Goal: Task Accomplishment & Management: Manage account settings

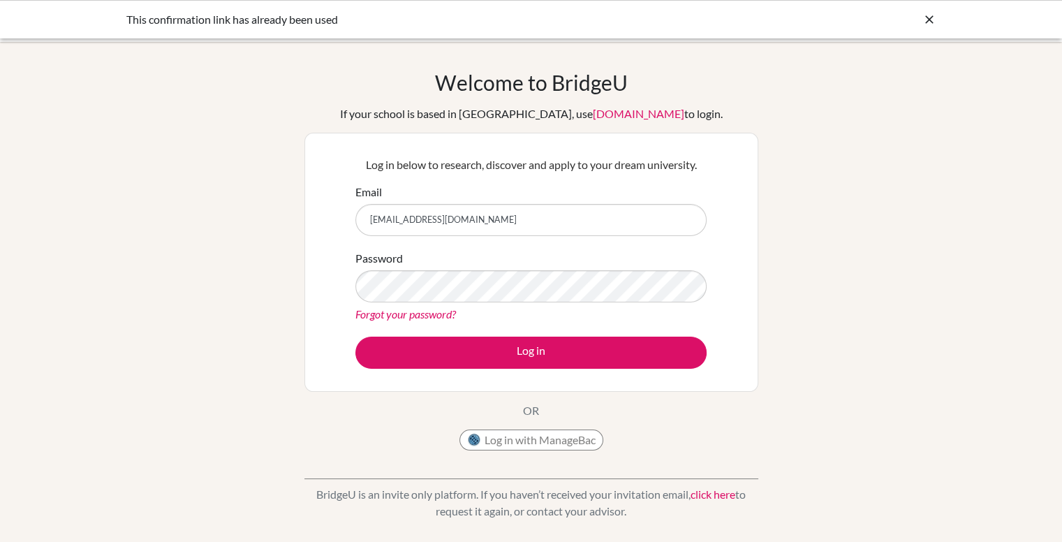
type input "[EMAIL_ADDRESS][DOMAIN_NAME]"
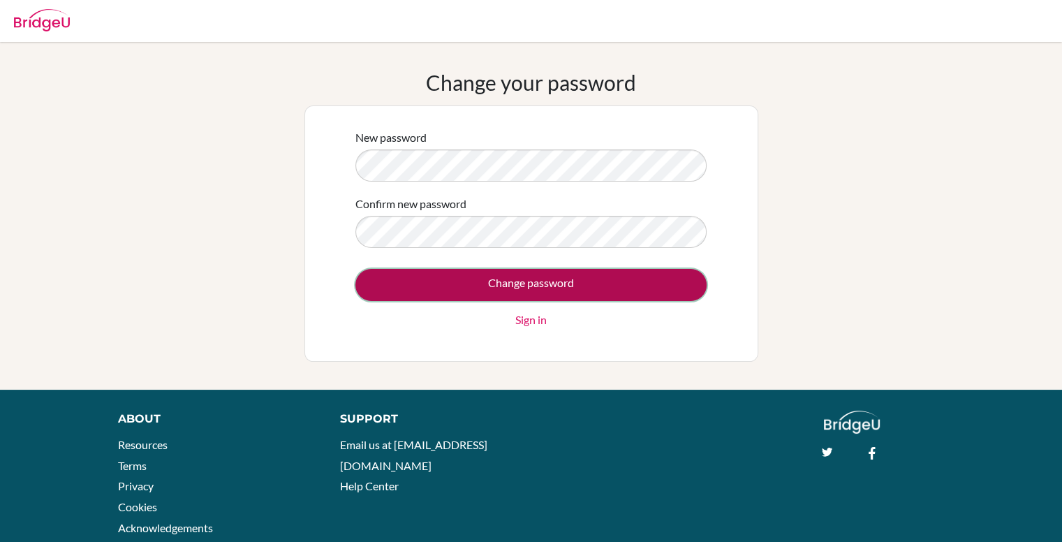
click at [559, 284] on input "Change password" at bounding box center [530, 285] width 351 height 32
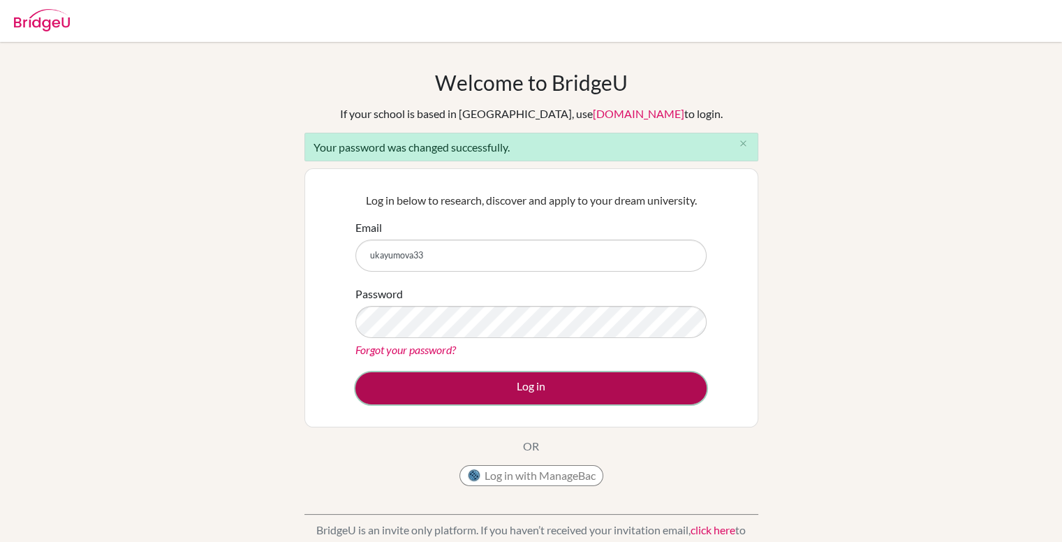
click at [597, 397] on button "Log in" at bounding box center [530, 388] width 351 height 32
click at [570, 386] on button "Log in" at bounding box center [530, 388] width 351 height 32
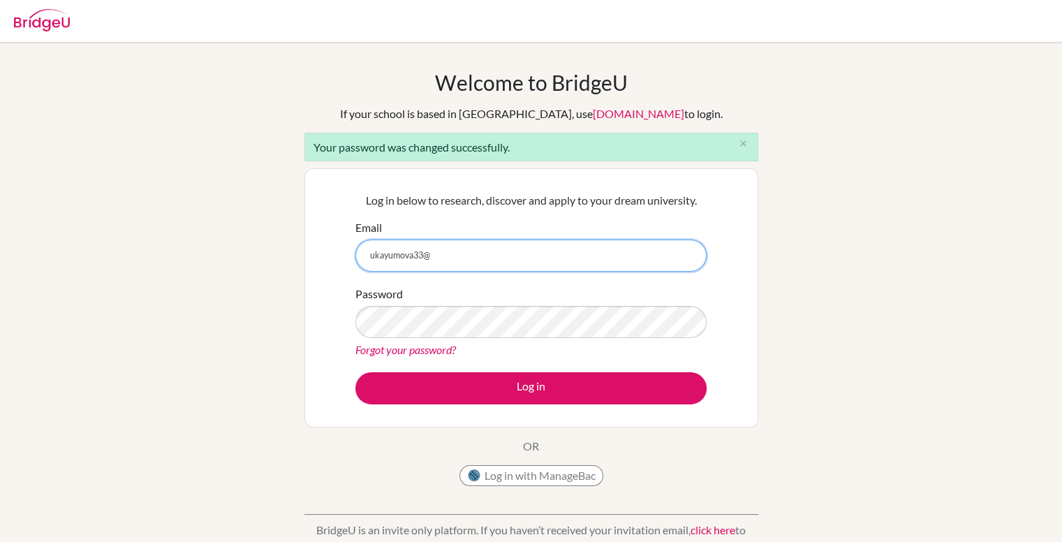
click at [355, 372] on button "Log in" at bounding box center [530, 388] width 351 height 32
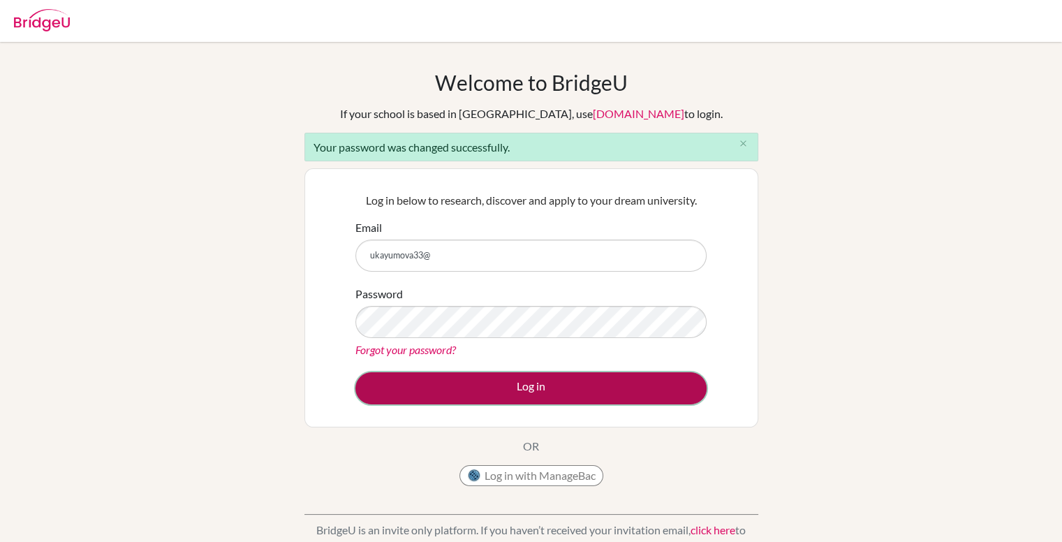
click at [480, 378] on button "Log in" at bounding box center [530, 388] width 351 height 32
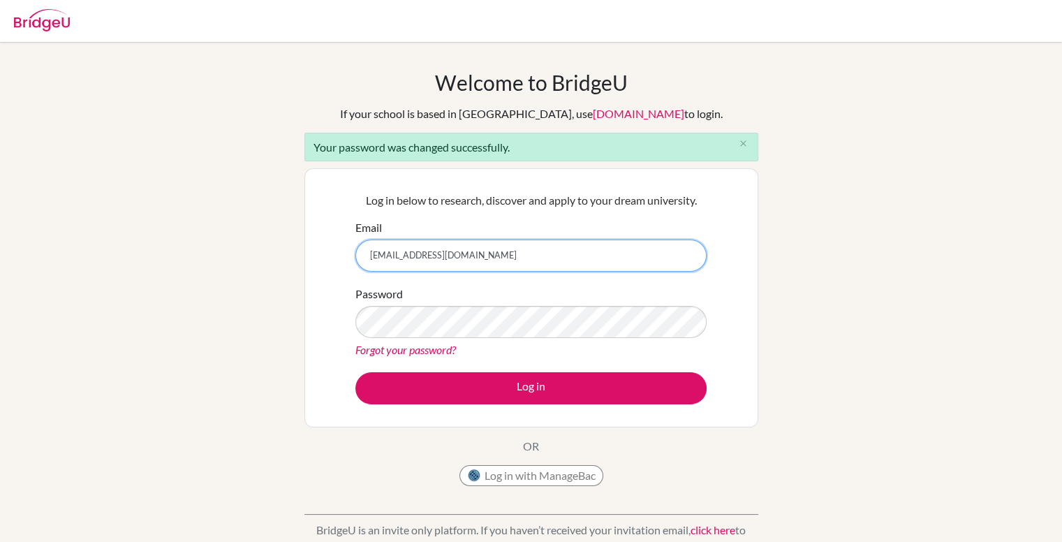
type input "[EMAIL_ADDRESS][DOMAIN_NAME]"
click at [355, 372] on button "Log in" at bounding box center [530, 388] width 351 height 32
